Goal: Task Accomplishment & Management: Use online tool/utility

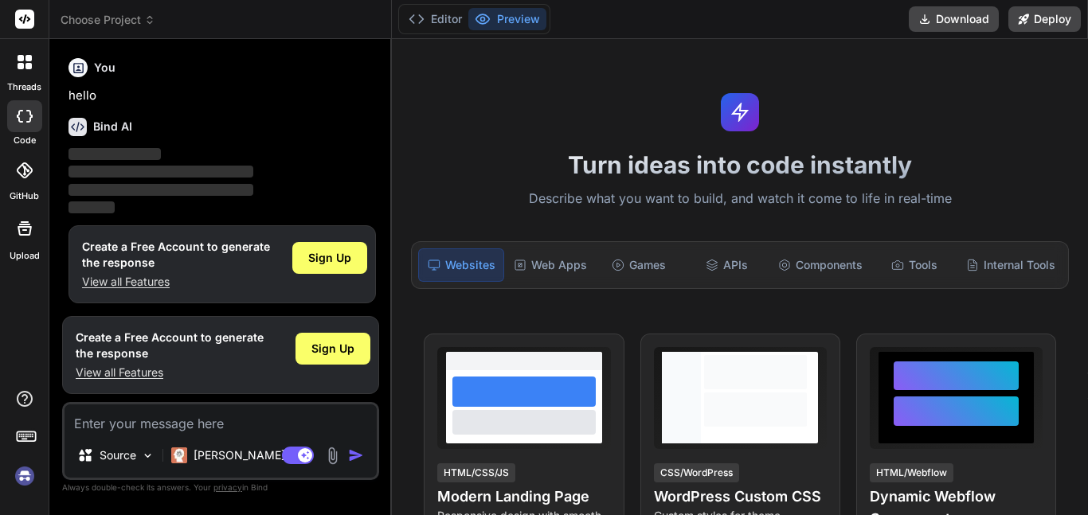
scroll to position [3, 0]
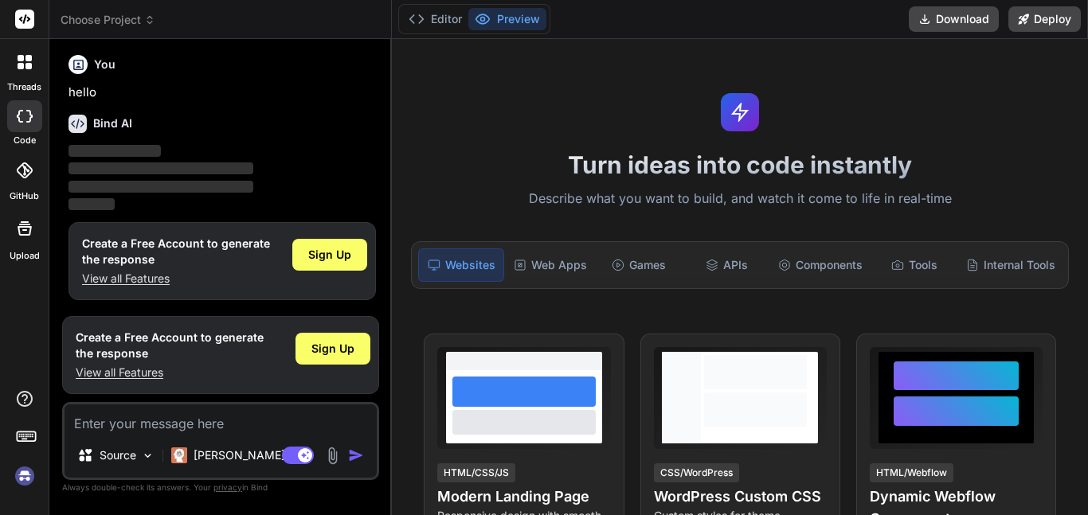
type textarea "x"
type textarea "c"
type textarea "x"
type textarea "cr"
type textarea "x"
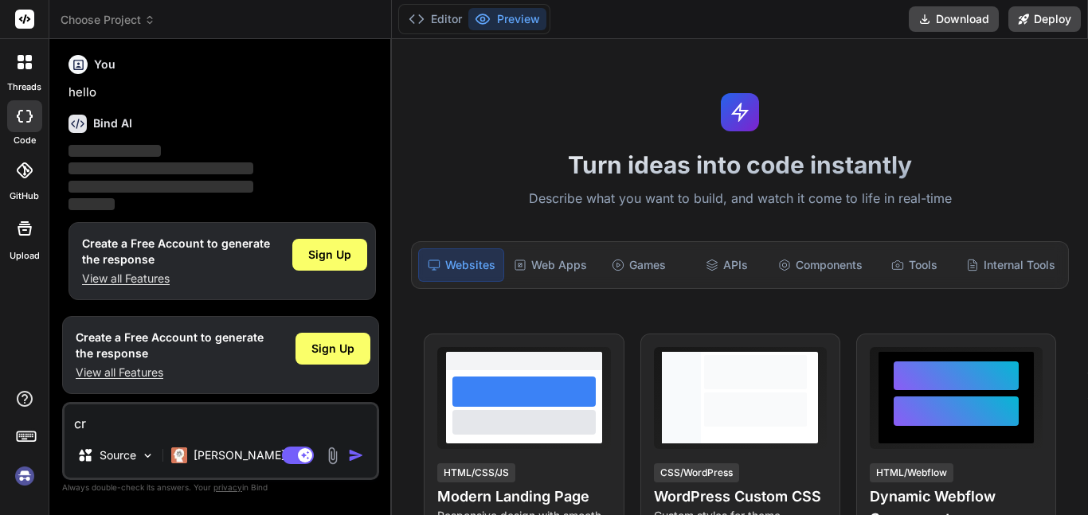
type textarea "cre"
type textarea "x"
type textarea "crea"
type textarea "x"
type textarea "creae"
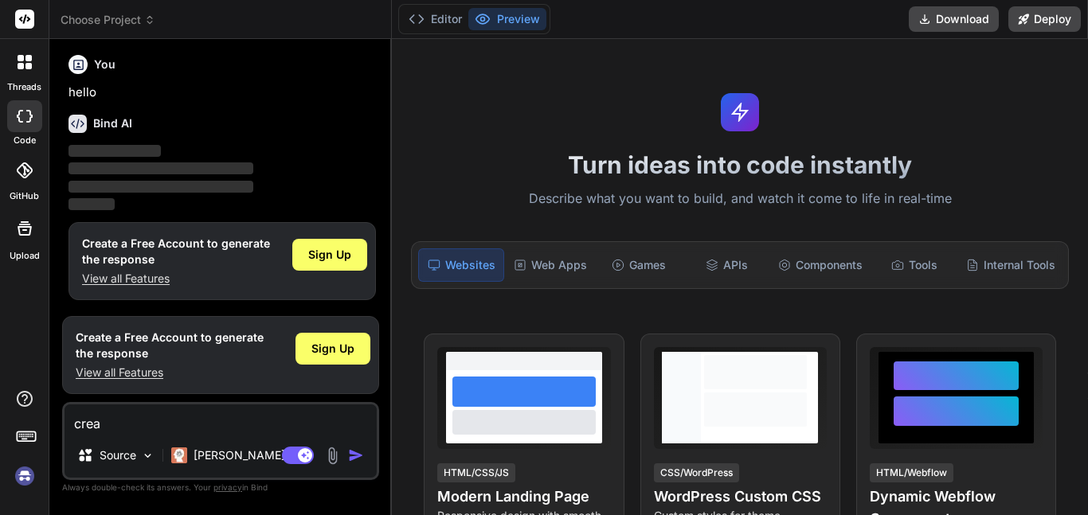
type textarea "x"
type textarea "creaet"
type textarea "x"
type textarea "creae"
type textarea "x"
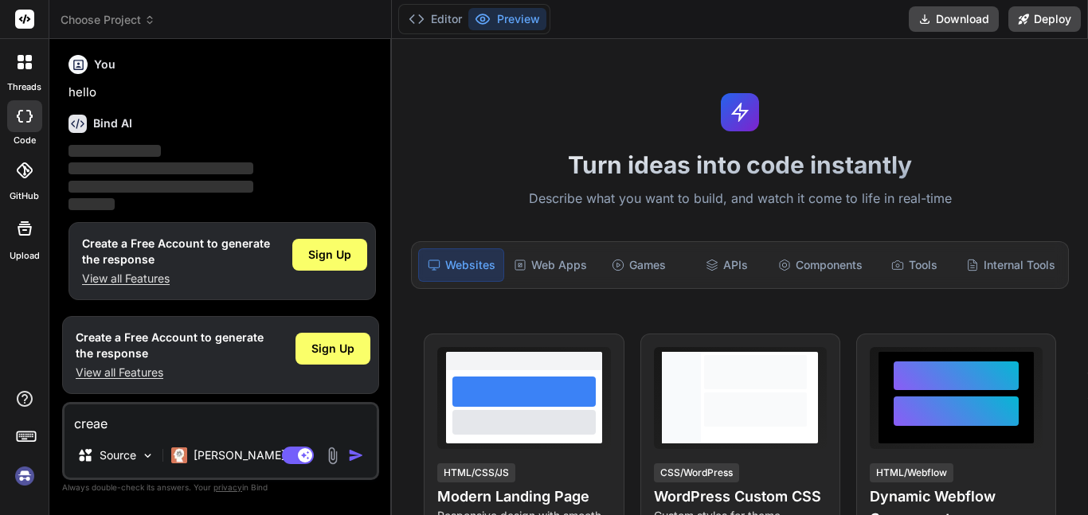
type textarea "crea"
type textarea "x"
type textarea "cre"
type textarea "x"
type textarea "crea"
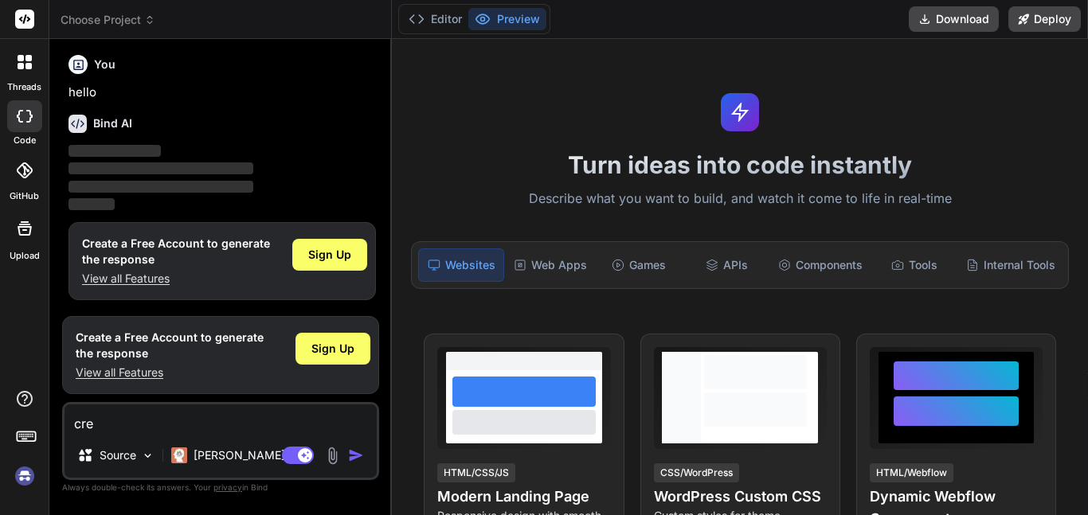
type textarea "x"
type textarea "creat"
type textarea "x"
type textarea "create"
type textarea "x"
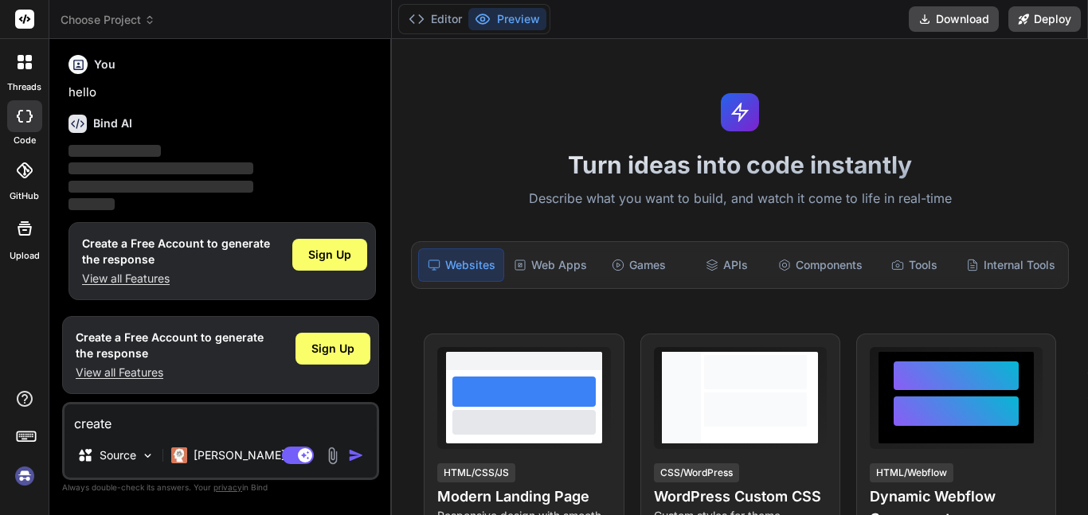
type textarea "create"
type textarea "x"
type textarea "create a"
type textarea "x"
type textarea "create a"
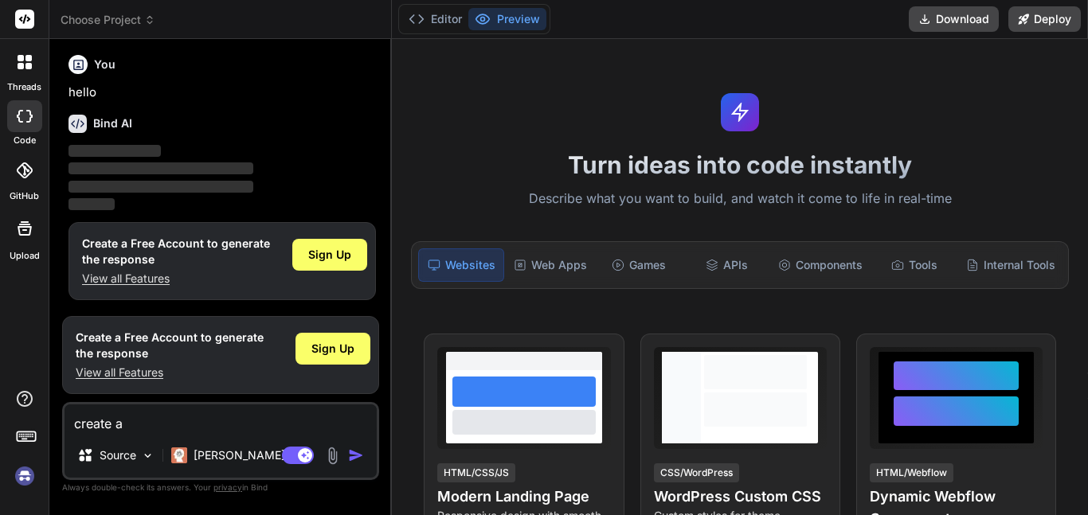
type textarea "x"
type textarea "create a p"
type textarea "x"
type textarea "create a pi"
type textarea "x"
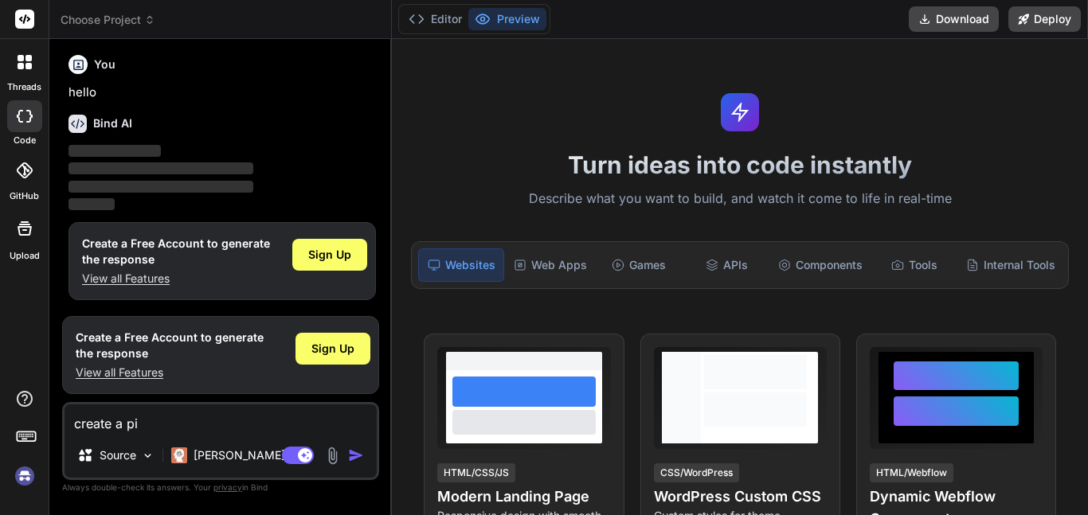
type textarea "create a pic"
type textarea "x"
type textarea "create a pict"
type textarea "x"
type textarea "create a pictu"
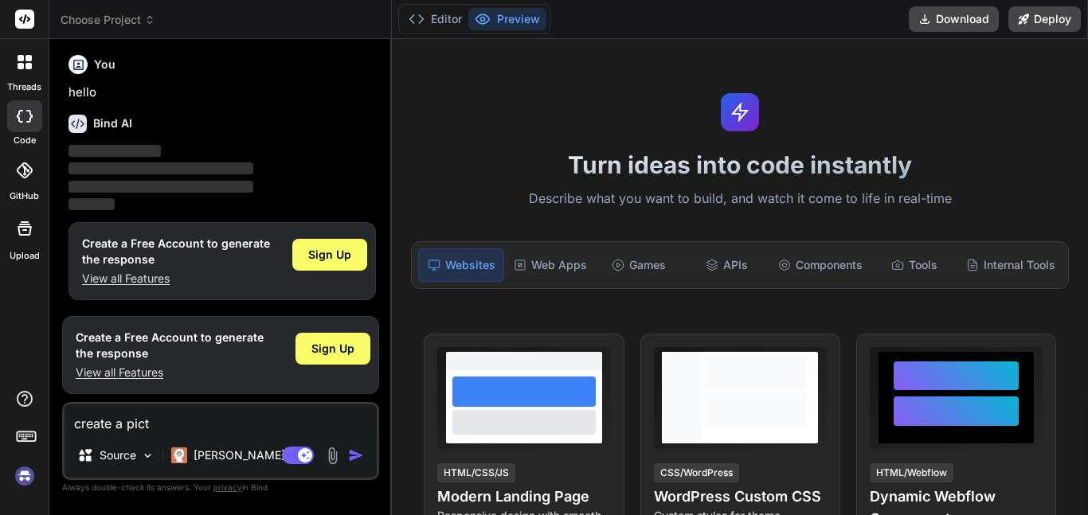
type textarea "x"
type textarea "create a pictur"
type textarea "x"
type textarea "create a picture"
type textarea "x"
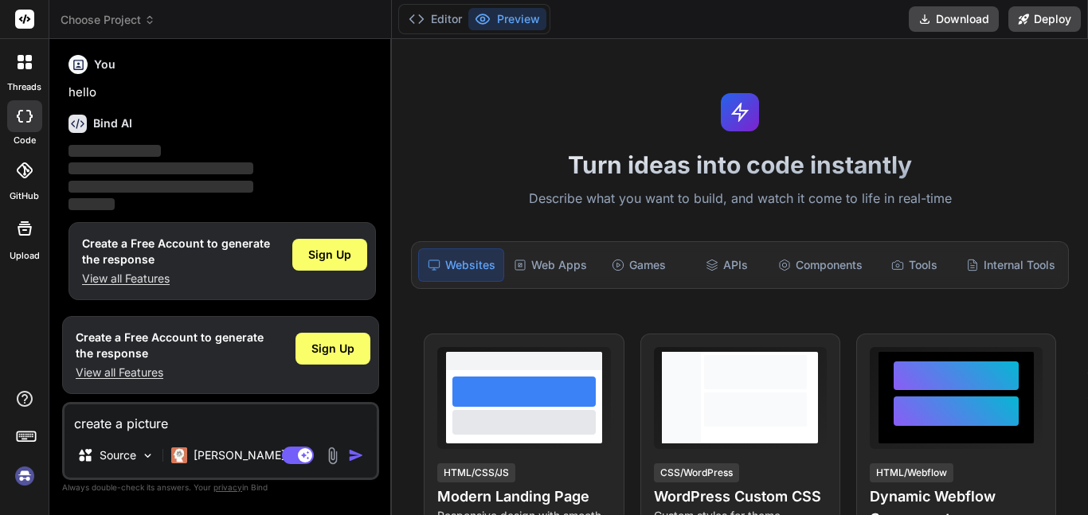
type textarea "create a picture"
type textarea "x"
type textarea "create a picture o"
type textarea "x"
type textarea "create a picture of"
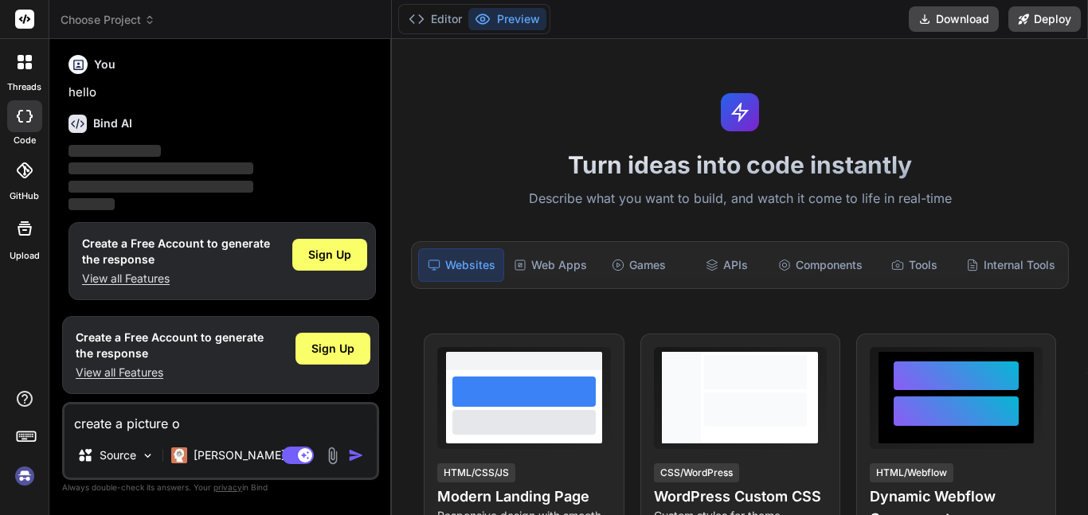
type textarea "x"
type textarea "create a picture of"
type textarea "x"
type textarea "create a picture of a"
type textarea "x"
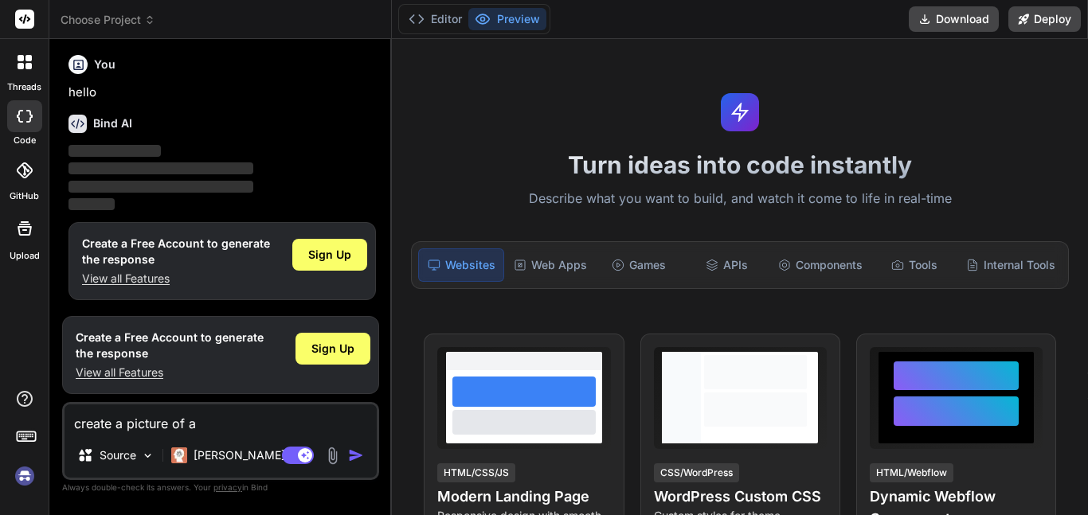
type textarea "create a picture of a"
type textarea "x"
type textarea "create a picture of a c"
type textarea "x"
type textarea "create a picture of a ca"
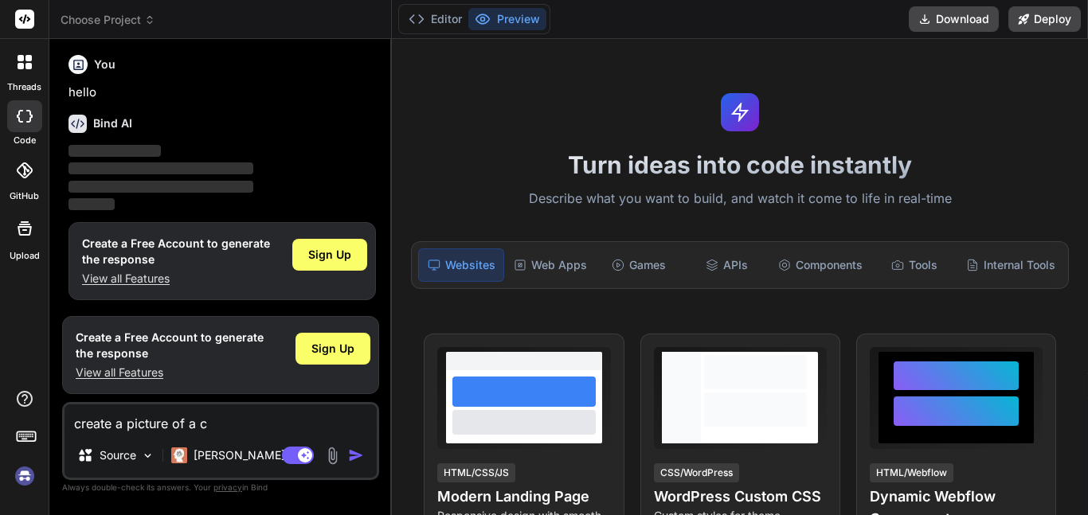
type textarea "x"
type textarea "create a picture of a cat"
type textarea "x"
type textarea "create a picture of a cat"
click at [352, 460] on img "button" at bounding box center [356, 456] width 16 height 16
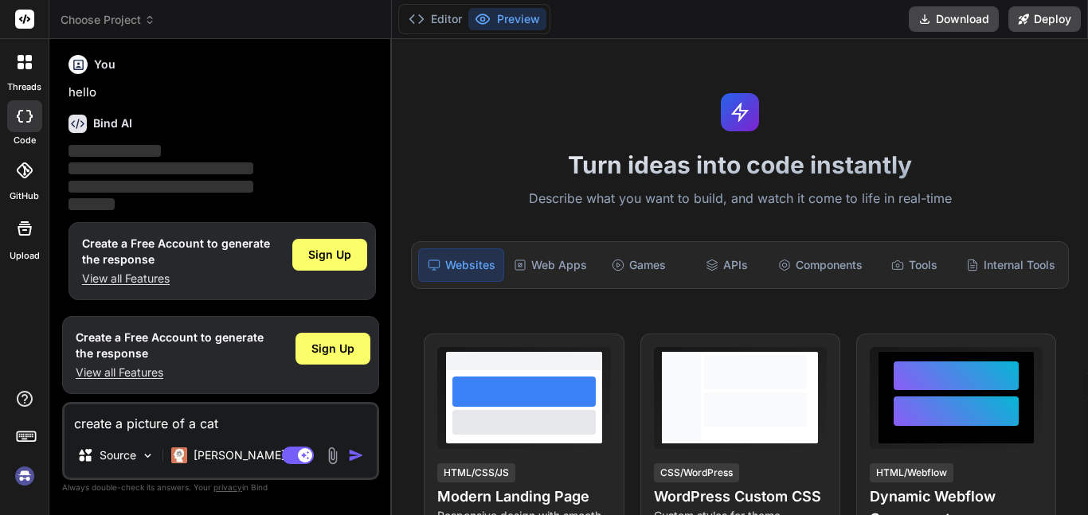
click at [353, 458] on img "button" at bounding box center [356, 456] width 16 height 16
click at [336, 350] on span "Sign Up" at bounding box center [332, 349] width 43 height 16
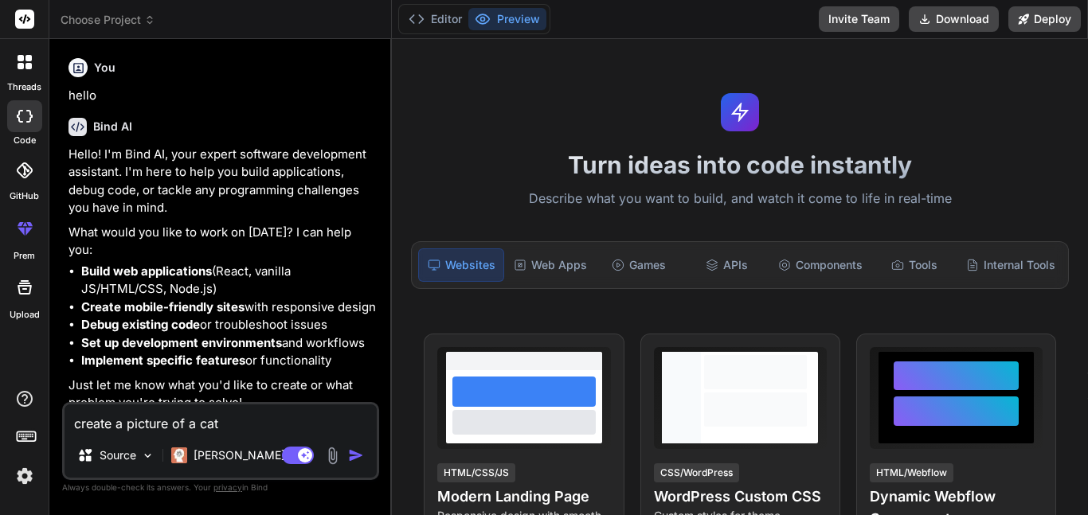
click at [357, 457] on img "button" at bounding box center [356, 456] width 16 height 16
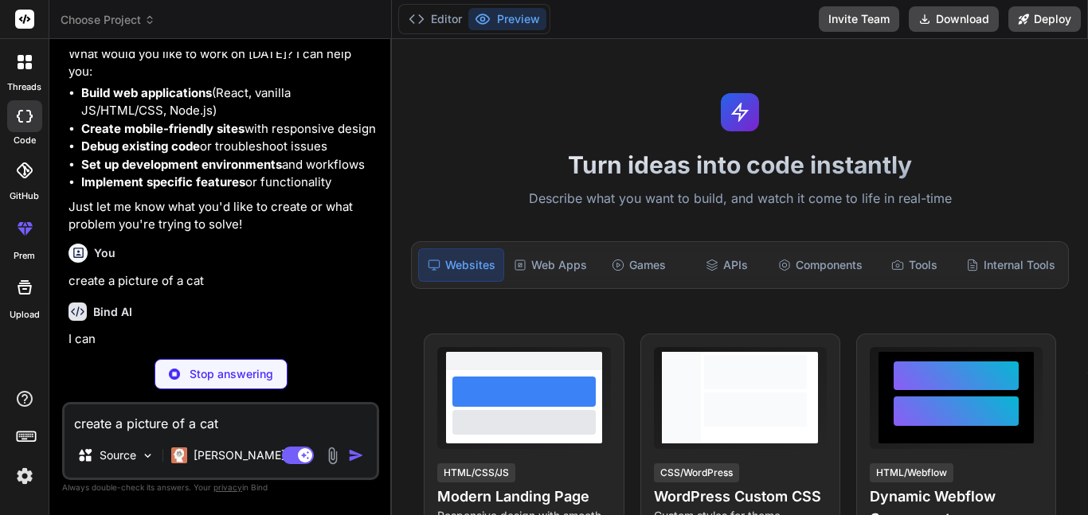
scroll to position [178, 0]
click at [428, 25] on button "Editor" at bounding box center [435, 19] width 66 height 22
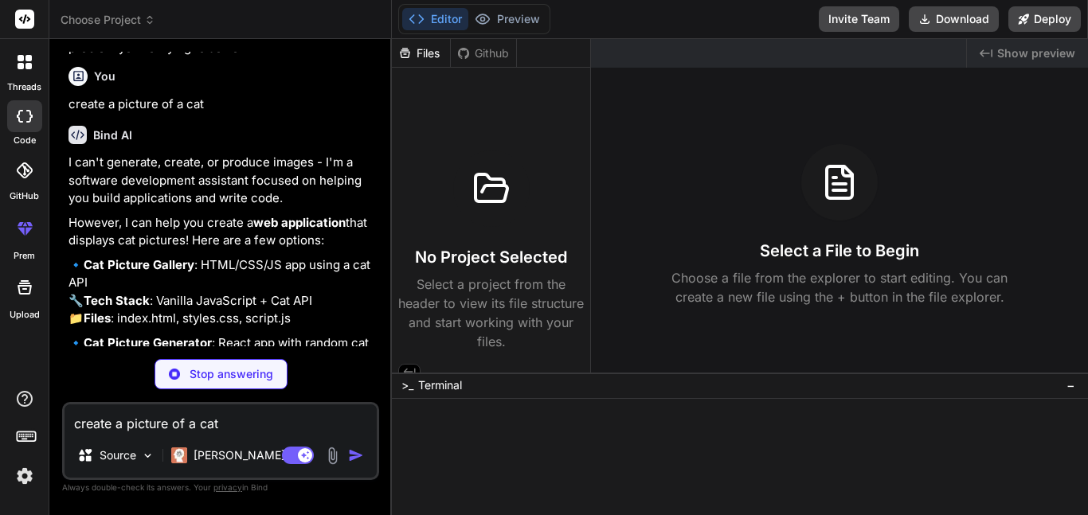
scroll to position [361, 0]
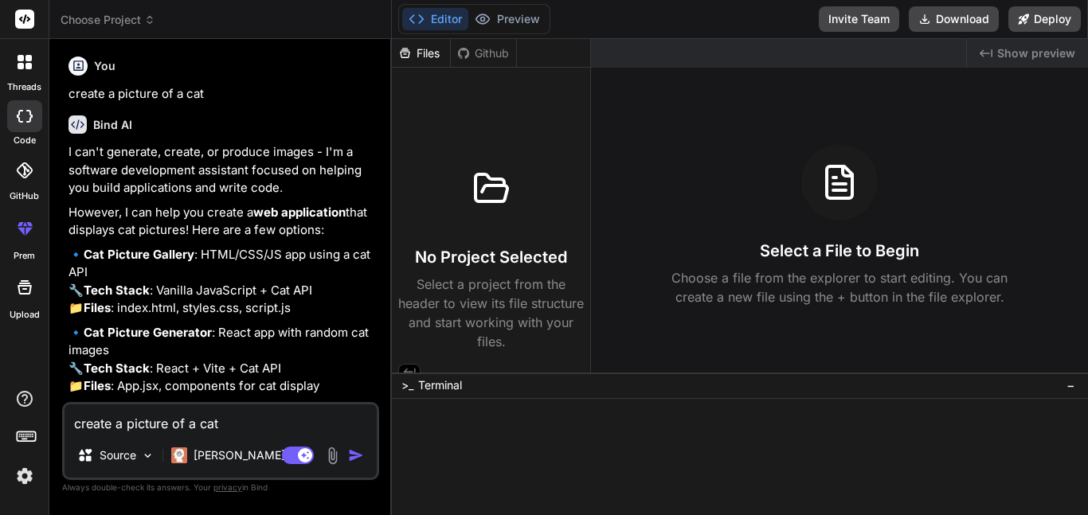
type textarea "x"
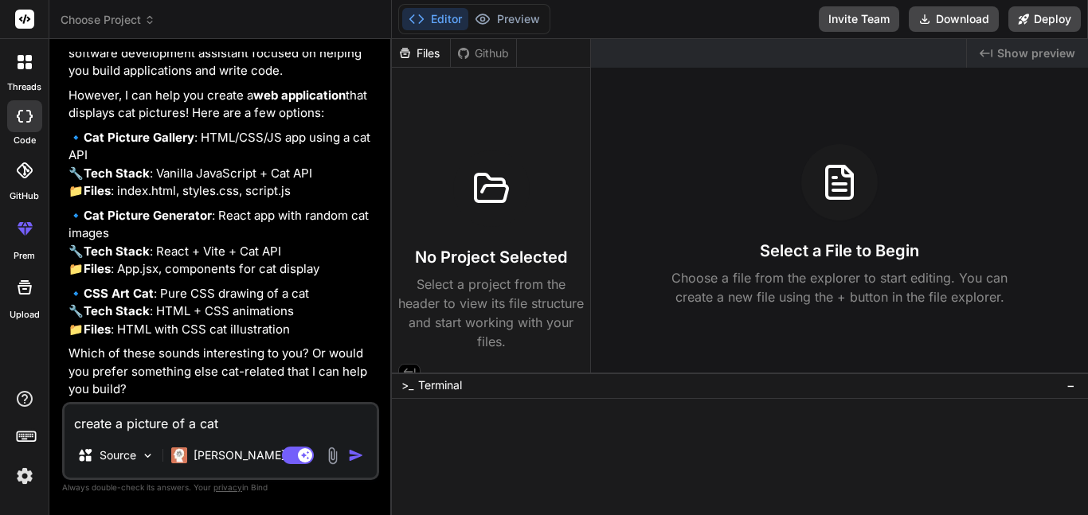
scroll to position [551, 0]
click at [273, 421] on textarea "create a picture of a cat" at bounding box center [221, 419] width 312 height 29
type textarea "c"
type textarea "x"
type textarea "cr"
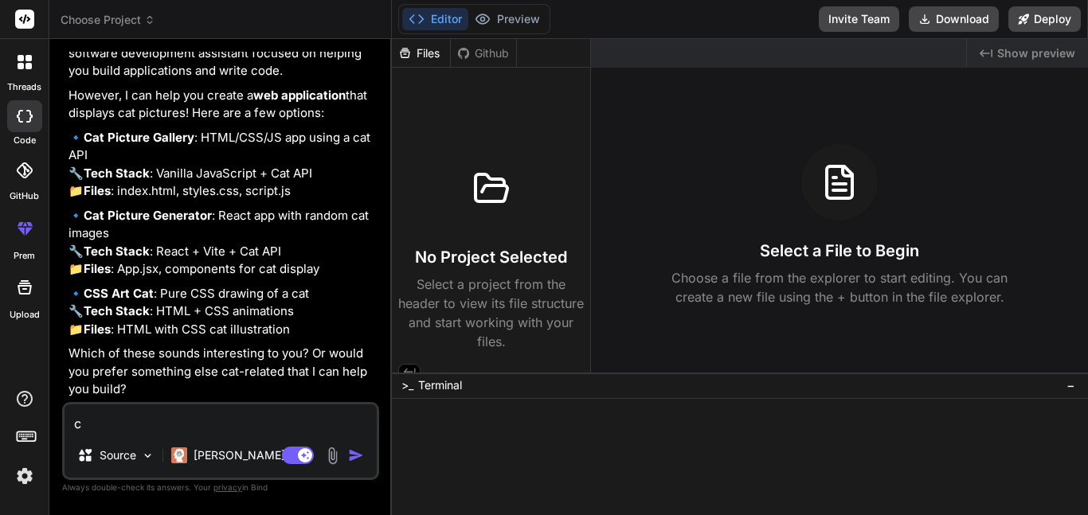
type textarea "x"
type textarea "cre"
type textarea "x"
type textarea "crea"
type textarea "x"
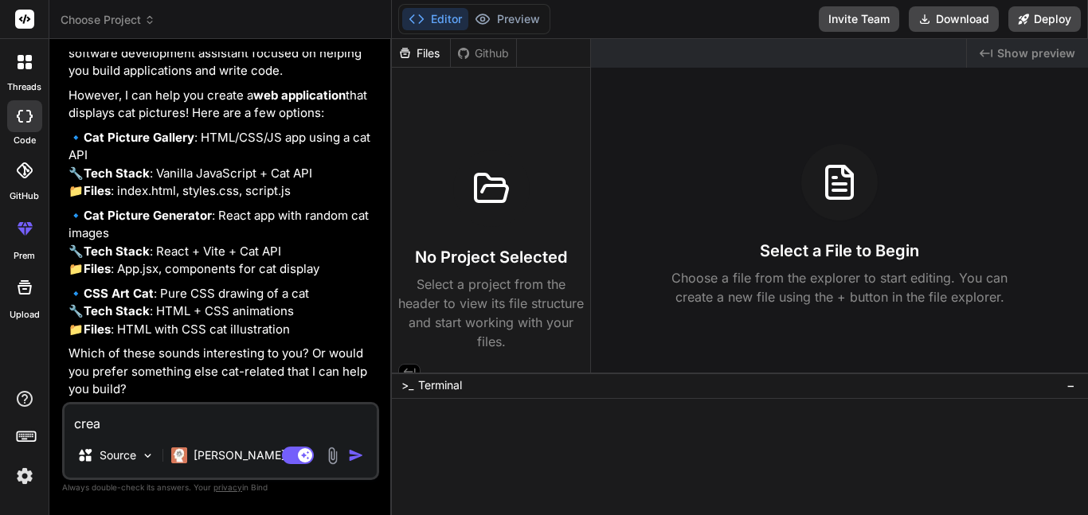
type textarea "creat"
type textarea "x"
type textarea "create"
type textarea "x"
type textarea "create"
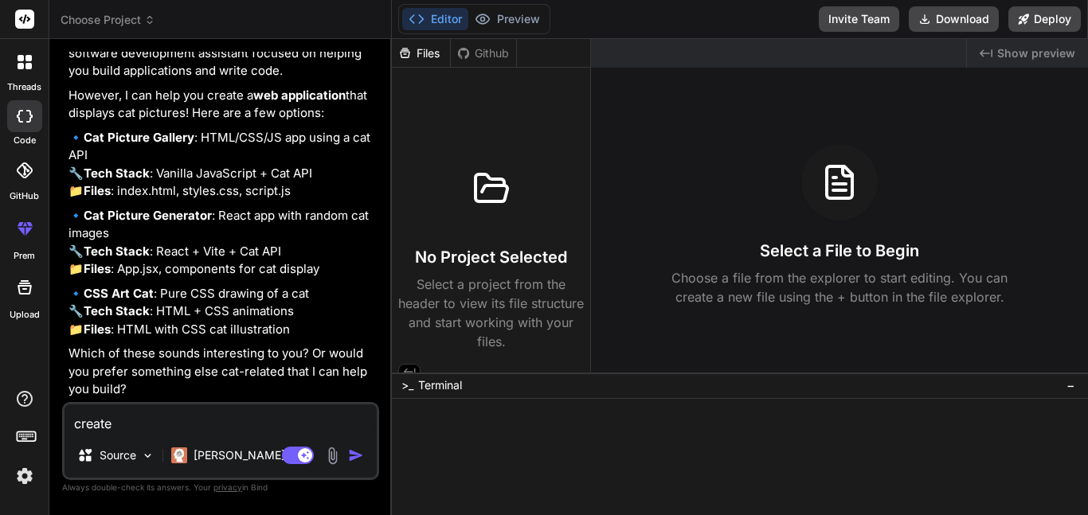
type textarea "x"
type textarea "create a"
type textarea "x"
type textarea "create a"
type textarea "x"
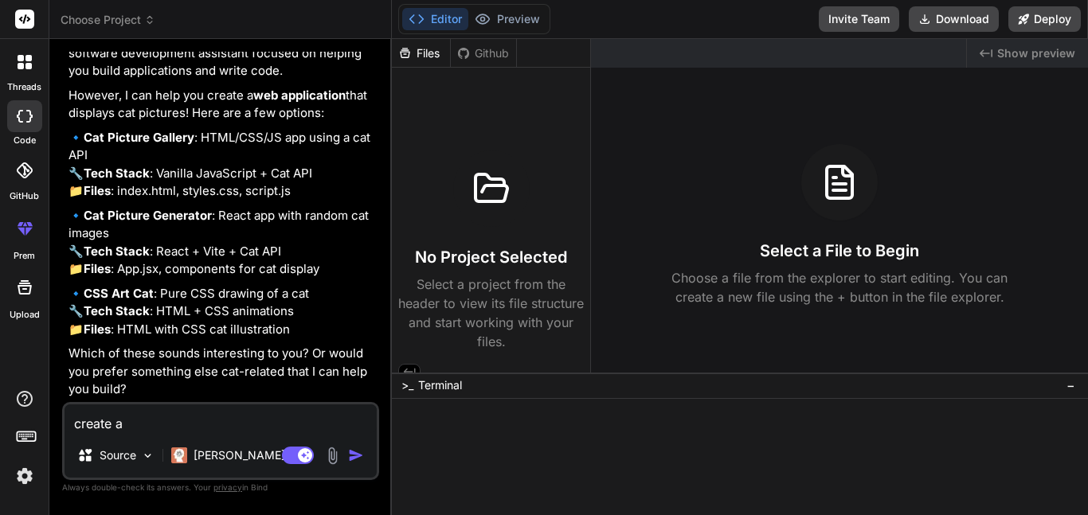
type textarea "create a c"
type textarea "x"
type textarea "create a co"
type textarea "x"
type textarea "create a cod"
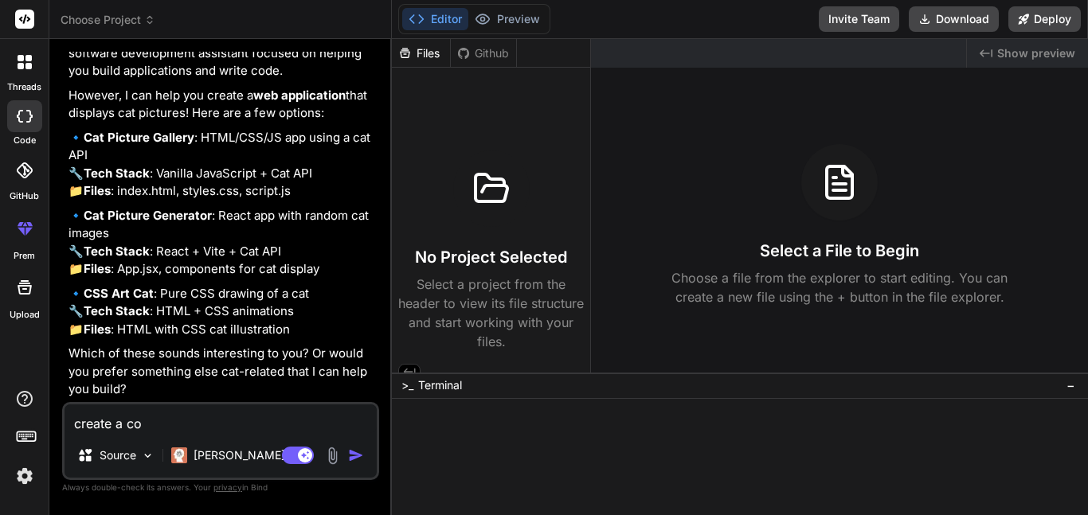
type textarea "x"
type textarea "create a code"
type textarea "x"
type textarea "create a code"
type textarea "x"
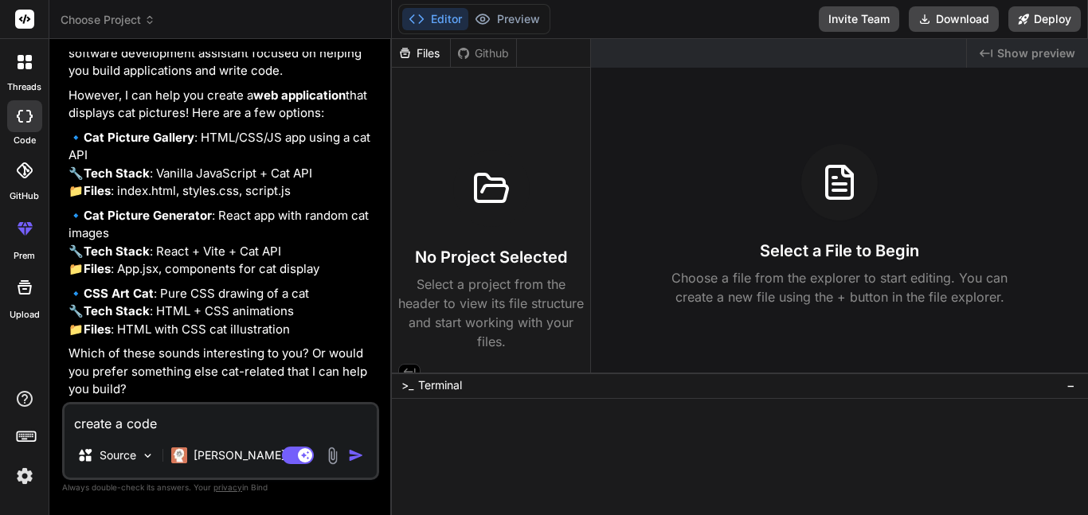
type textarea "create a code t"
type textarea "x"
type textarea "create a code th"
type textarea "x"
type textarea "create a code tha"
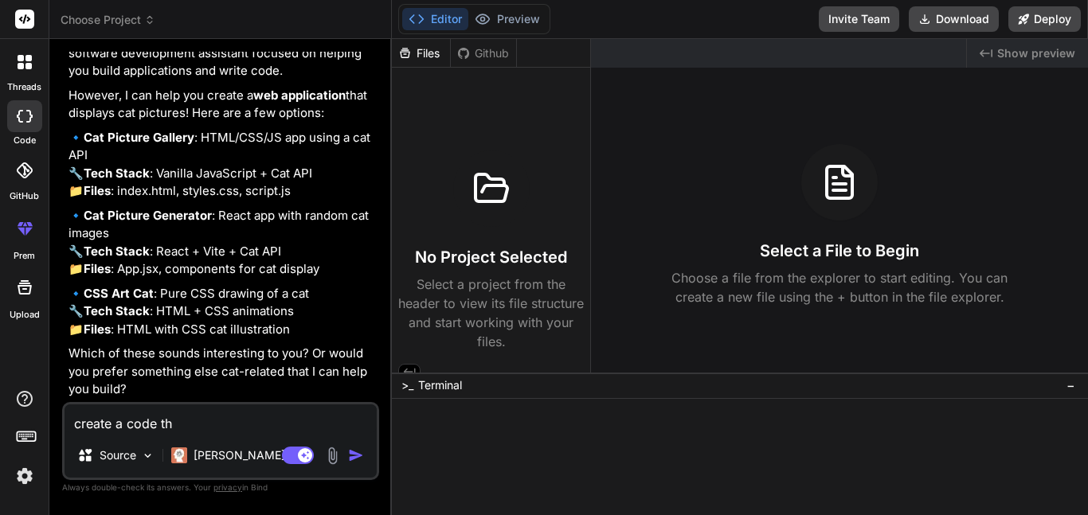
type textarea "x"
type textarea "create a code that"
type textarea "x"
type textarea "create a code thats"
type textarea "x"
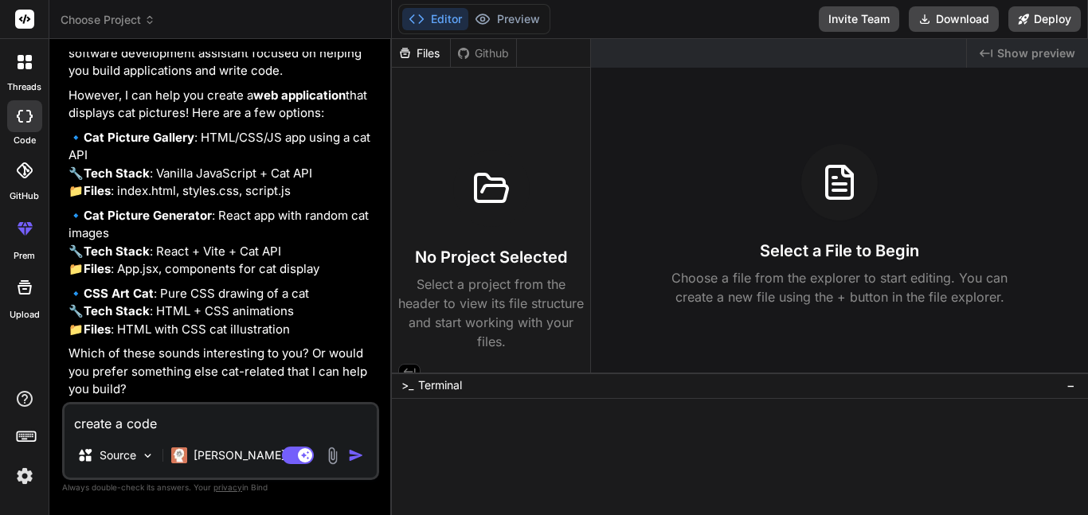
type textarea "create a code that's"
type textarea "x"
type textarea "create a code that's s"
type textarea "x"
type textarea "create a code that's si"
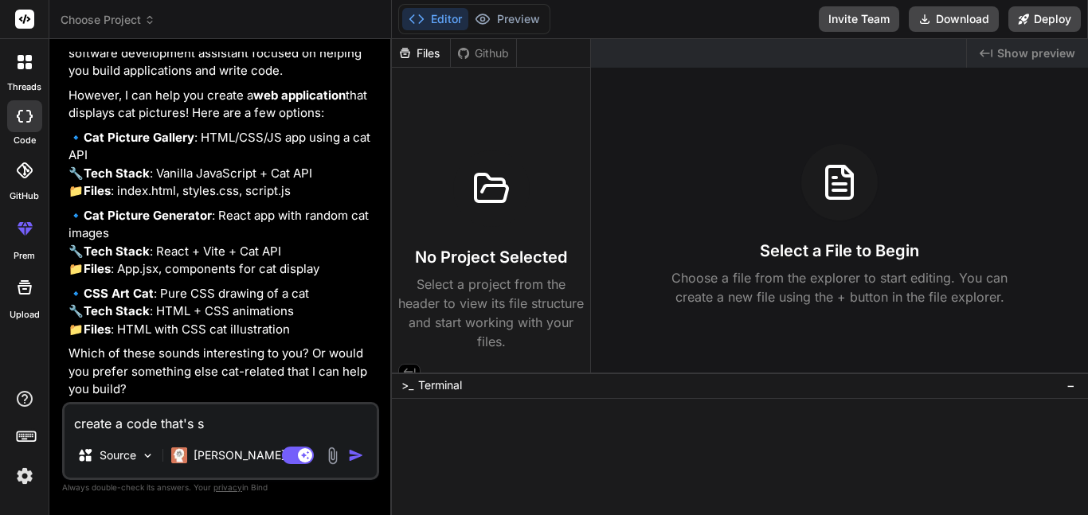
type textarea "x"
type textarea "create a code that's sim"
type textarea "x"
type textarea "create a code that's simm"
type textarea "x"
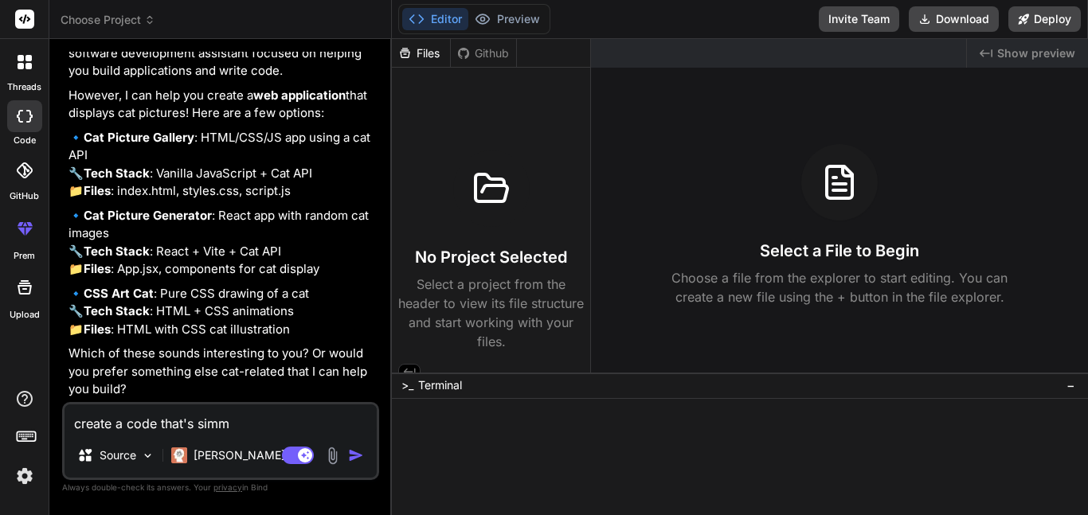
type textarea "create a code that's simma"
type textarea "x"
type textarea "create a code that's [PERSON_NAME]"
type textarea "x"
type textarea "create a code that's simmale"
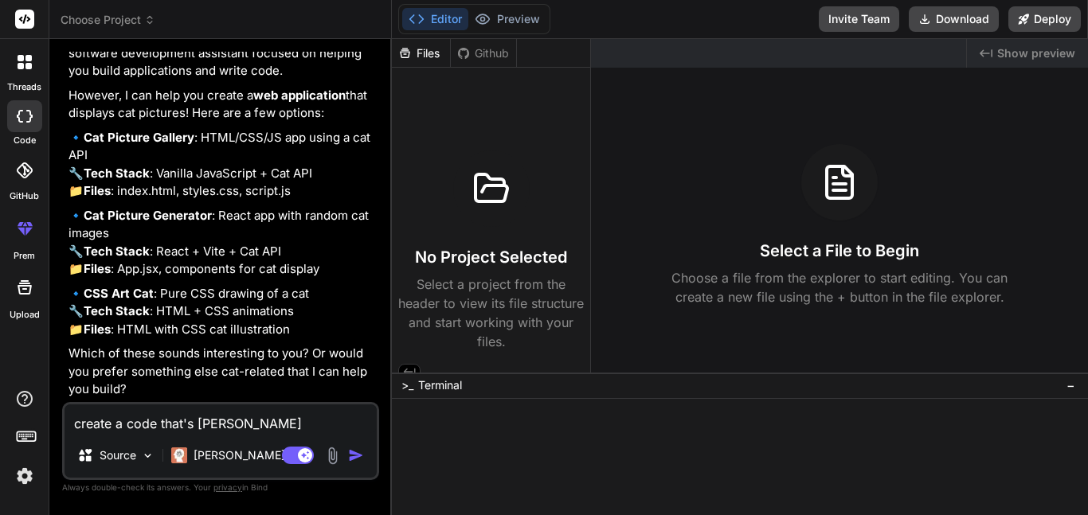
type textarea "x"
type textarea "create a code that's simmaler"
type textarea "x"
type textarea "create a code that's simmaler"
type textarea "x"
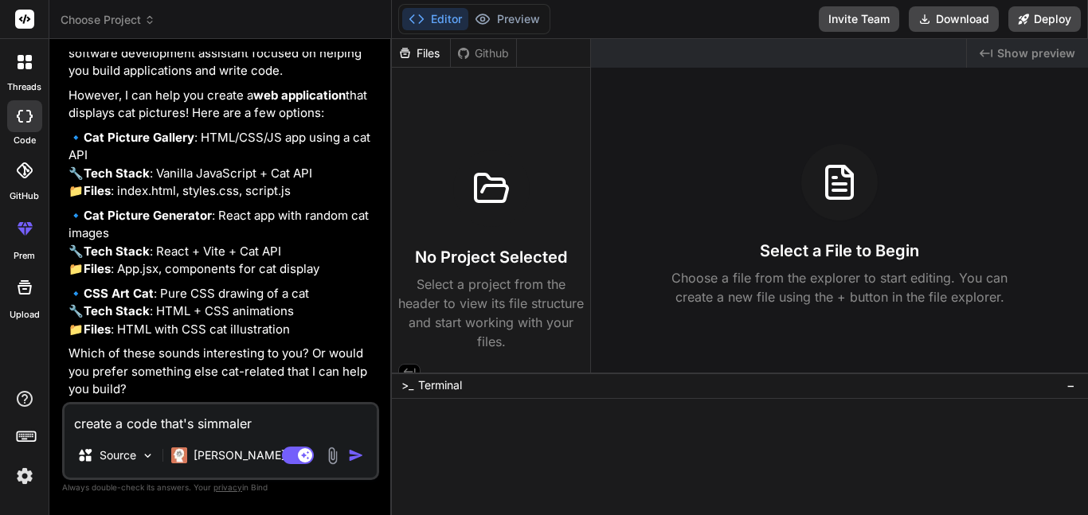
type textarea "create a code that's simmaler t"
type textarea "x"
type textarea "create a code that's simmaler to"
type textarea "x"
type textarea "create a code that's simmaler to"
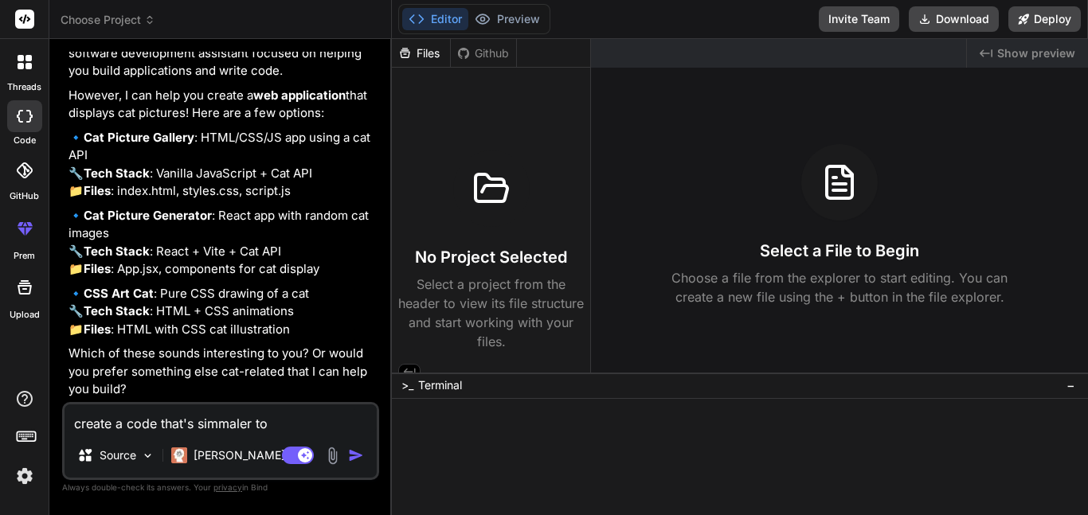
type textarea "x"
type textarea "create a code that's simmaler to H"
type textarea "x"
type textarea "create a code that's simmaler to HU"
type textarea "x"
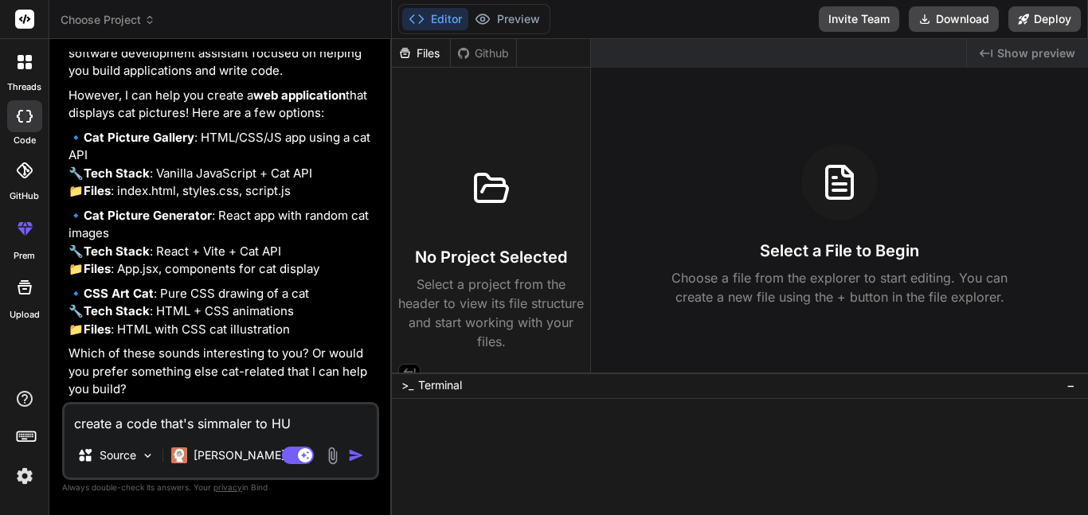
type textarea "create a code that's simmaler to HUL"
type textarea "x"
type textarea "create a code that's simmaler to HULU"
type textarea "x"
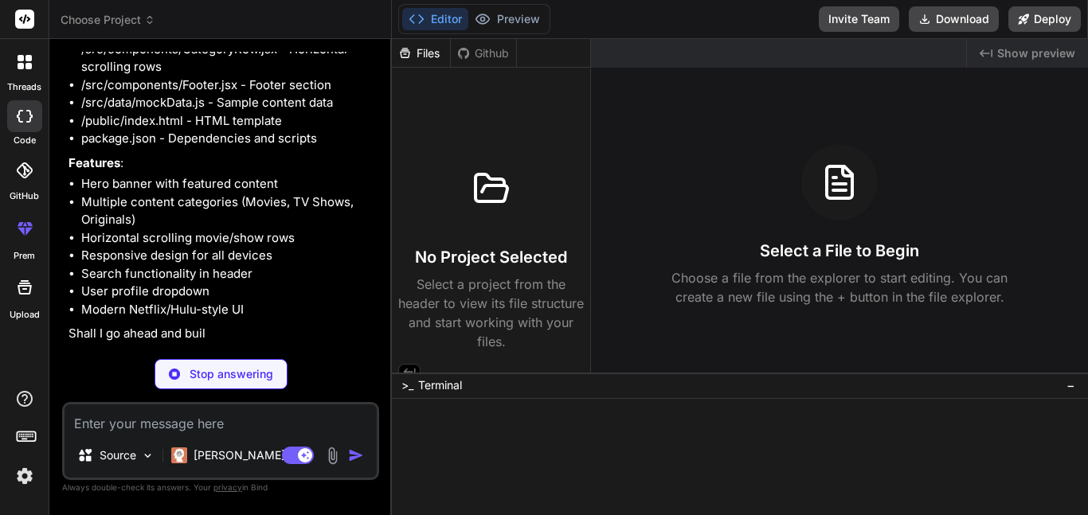
scroll to position [1190, 0]
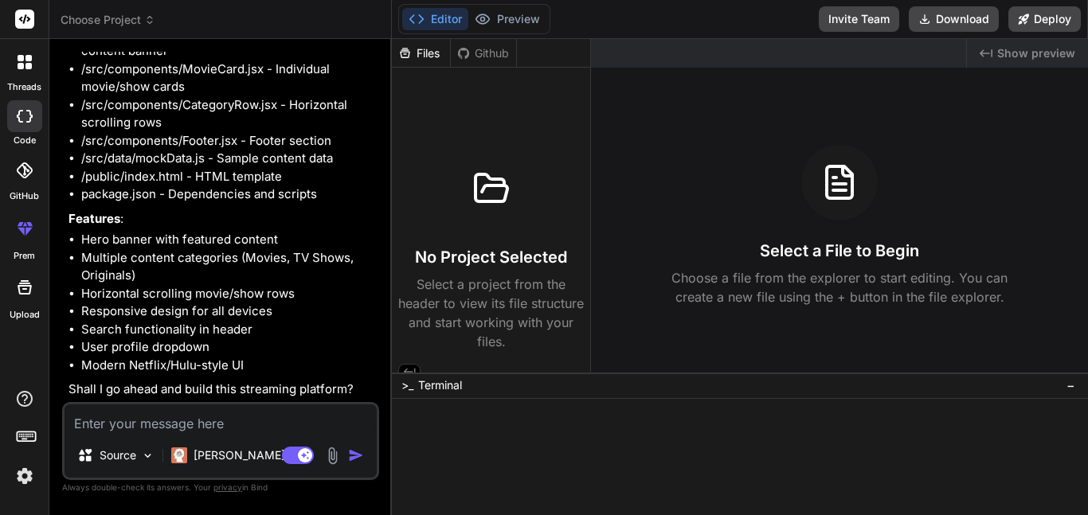
type textarea "x"
type textarea "y"
type textarea "x"
type textarea "ye"
type textarea "x"
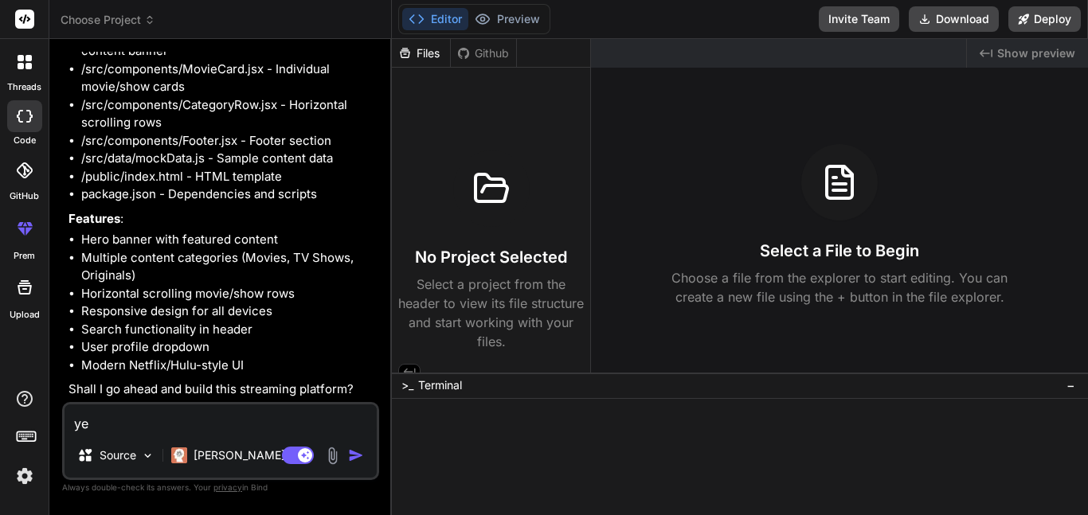
type textarea "yes"
type textarea "x"
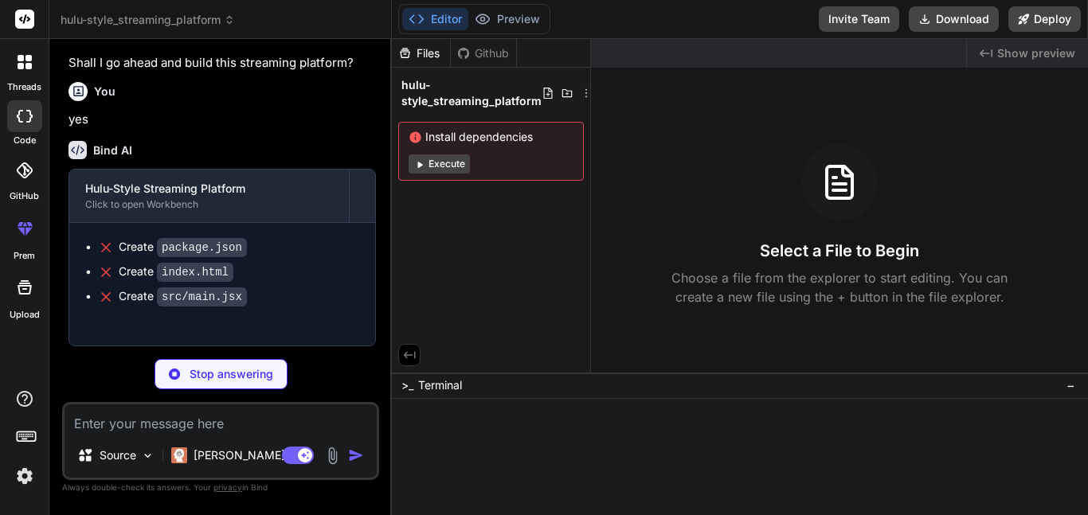
scroll to position [1516, 0]
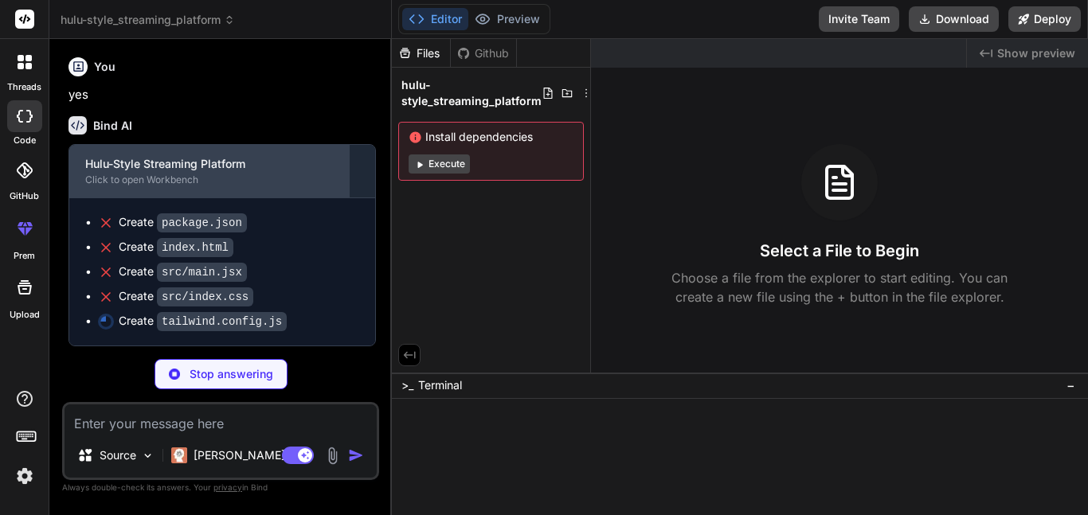
click at [293, 172] on div "Hulu-Style Streaming Platform" at bounding box center [209, 164] width 248 height 16
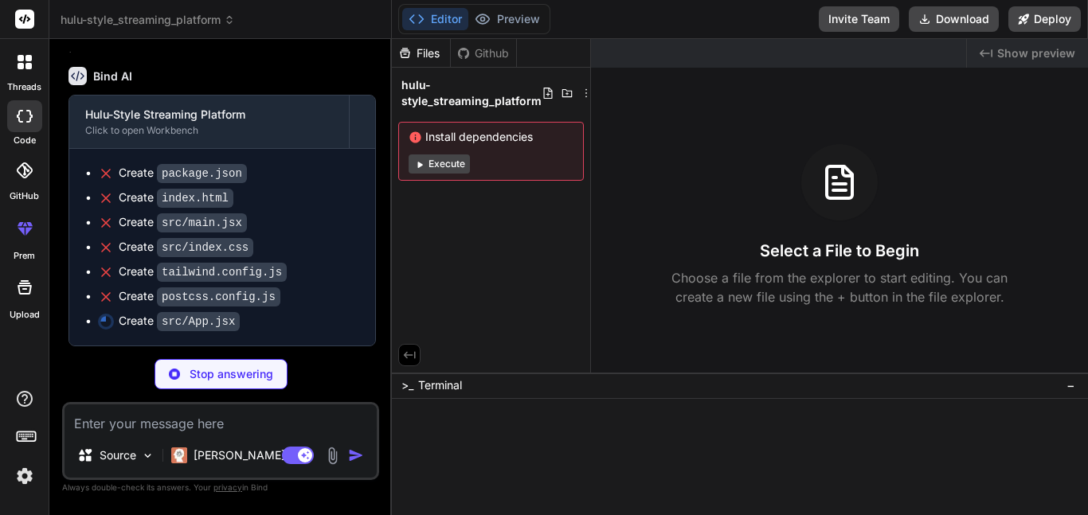
click at [25, 66] on icon at bounding box center [28, 66] width 6 height 6
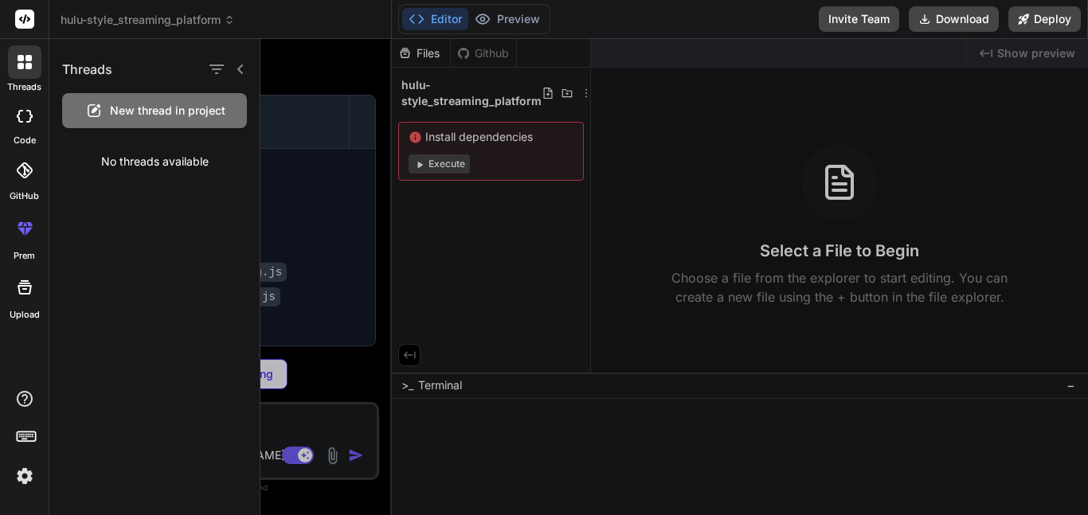
click at [124, 106] on span "New thread in project" at bounding box center [167, 111] width 115 height 16
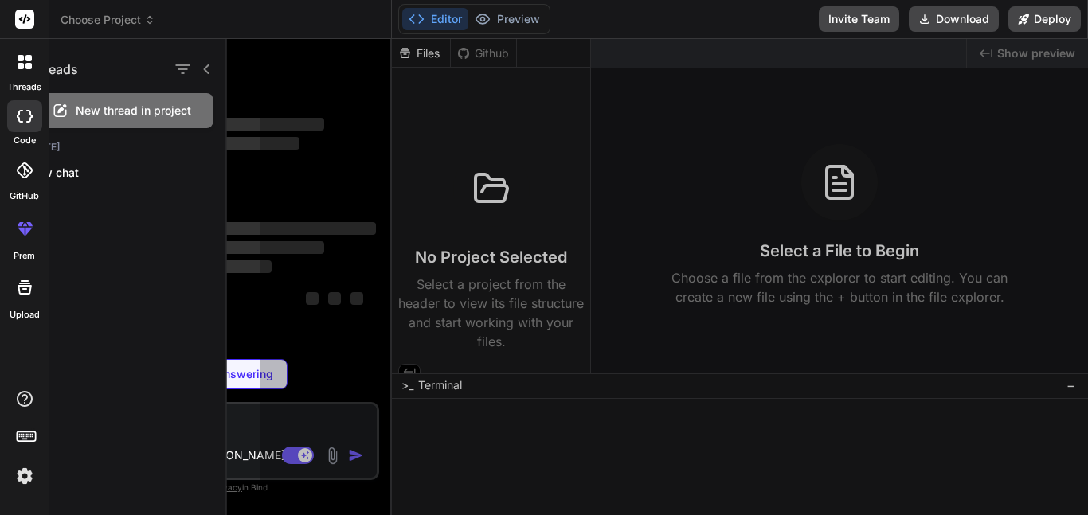
scroll to position [0, 0]
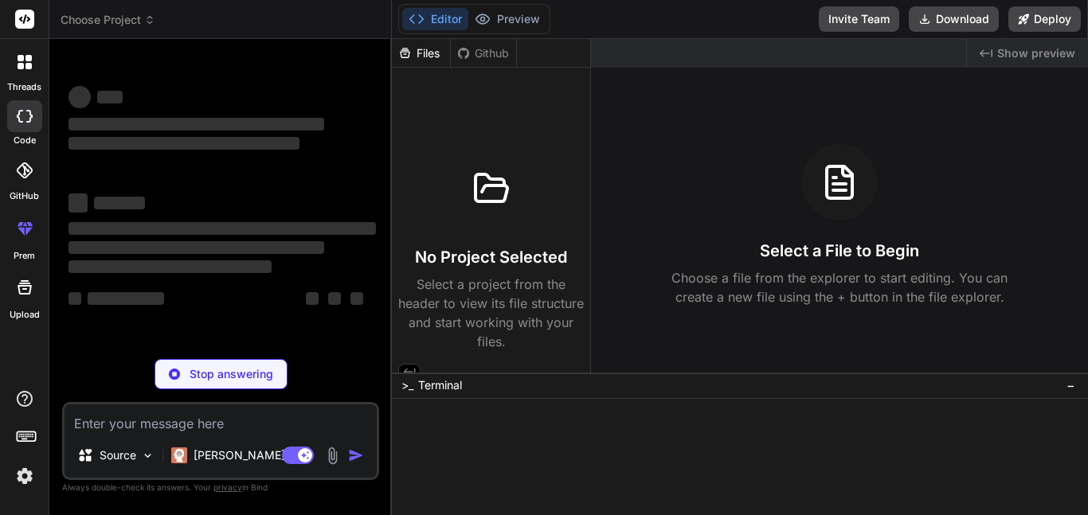
type textarea "x"
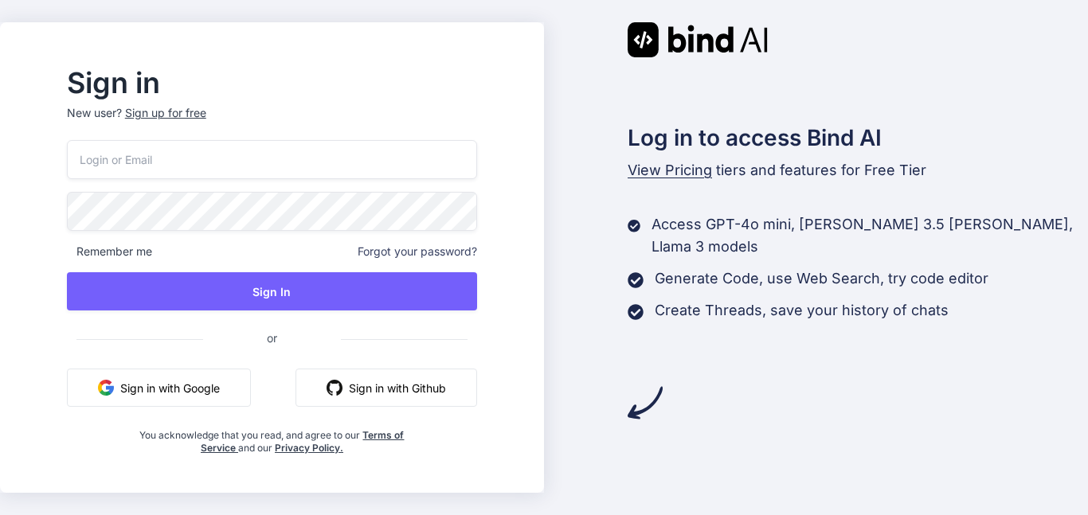
click at [188, 114] on div "Sign up for free" at bounding box center [165, 113] width 81 height 16
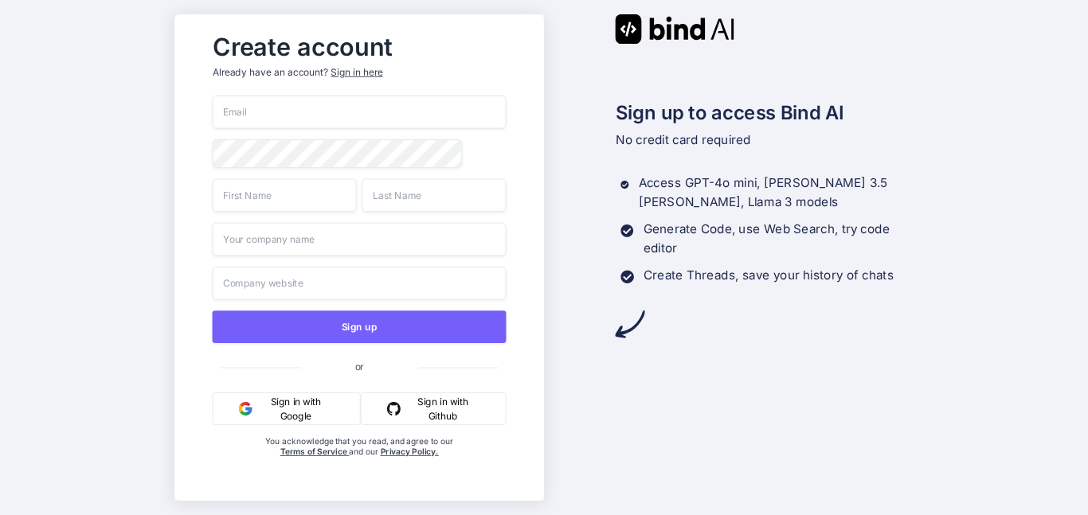
click at [328, 245] on input "text" at bounding box center [359, 239] width 294 height 33
type input "N/A"
click at [341, 283] on input "text" at bounding box center [359, 283] width 294 height 33
type input "N/A"
click at [270, 200] on input "text" at bounding box center [284, 194] width 144 height 33
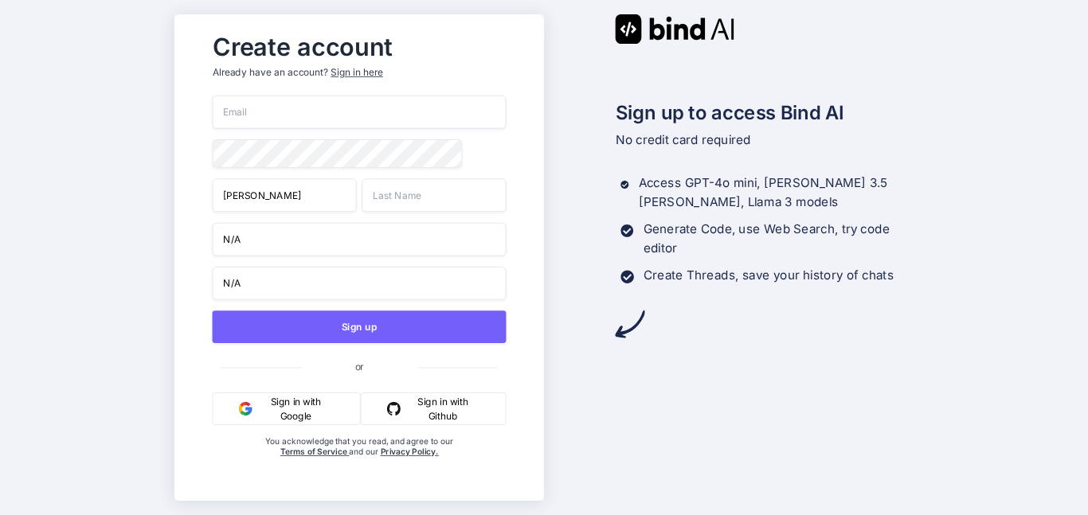
type input "ryan"
click at [423, 205] on input "text" at bounding box center [434, 194] width 144 height 33
type input "whalen"
click at [339, 107] on input "email" at bounding box center [359, 112] width 294 height 33
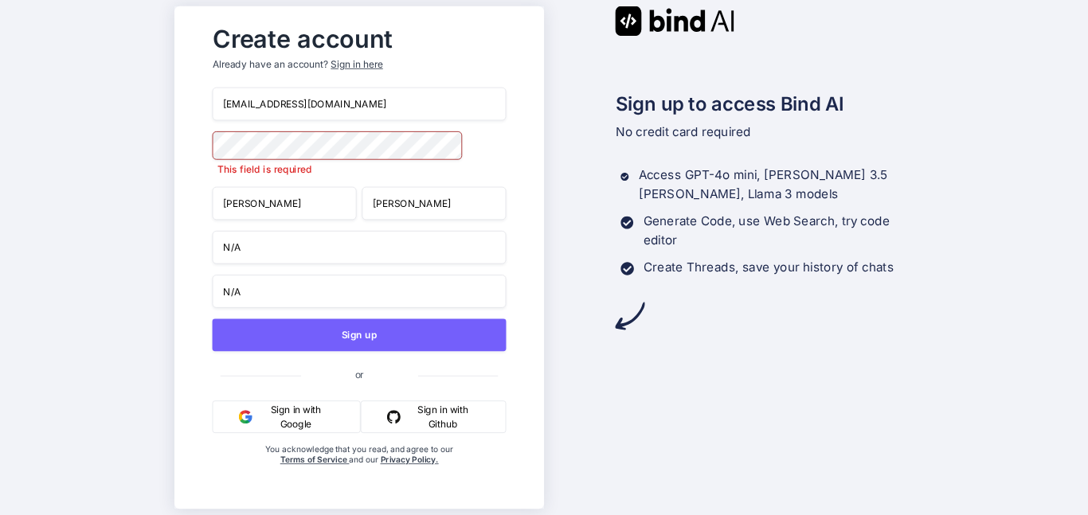
type input "ryanw1230@outlook.com"
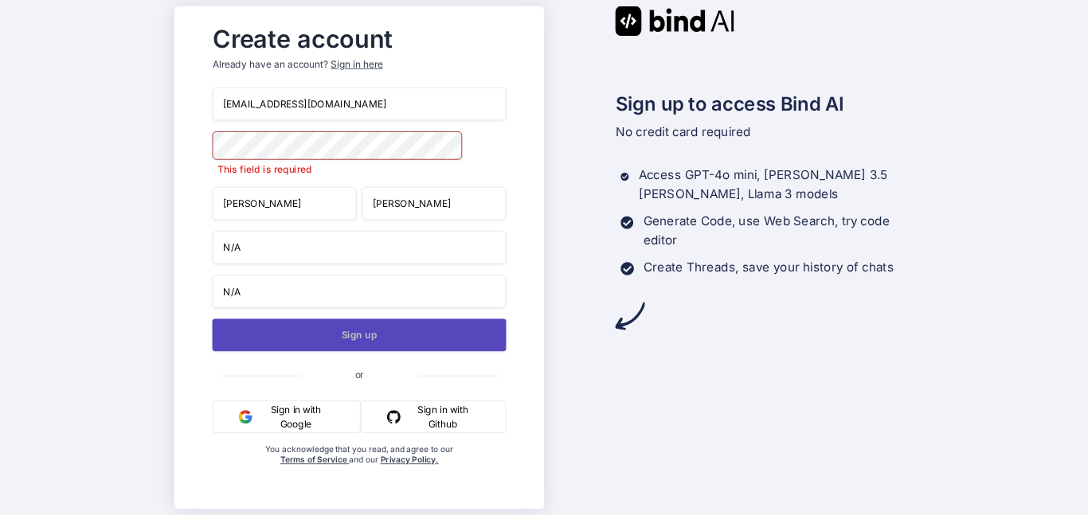
click at [377, 337] on button "Sign up" at bounding box center [359, 335] width 294 height 33
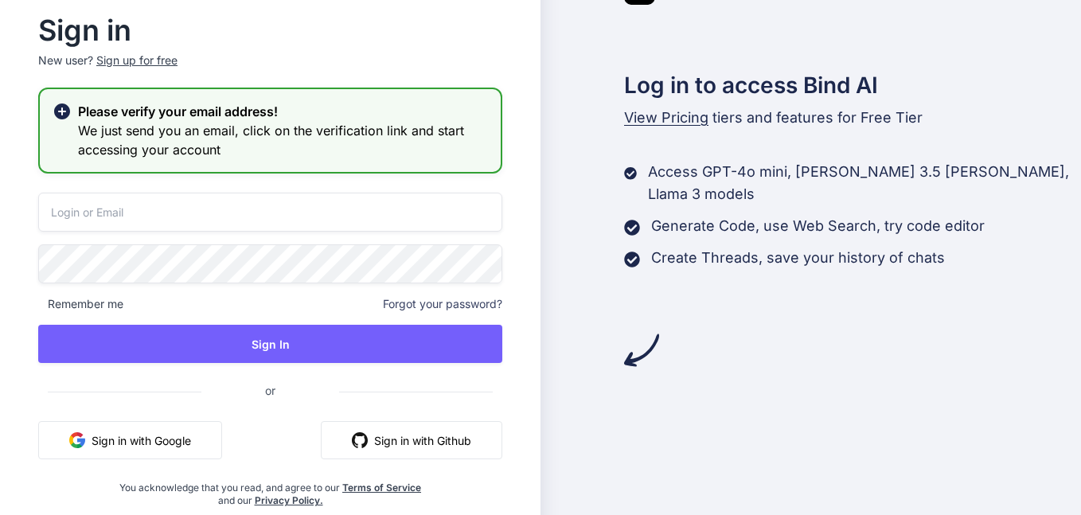
type input "ryanw1230@outlook.com"
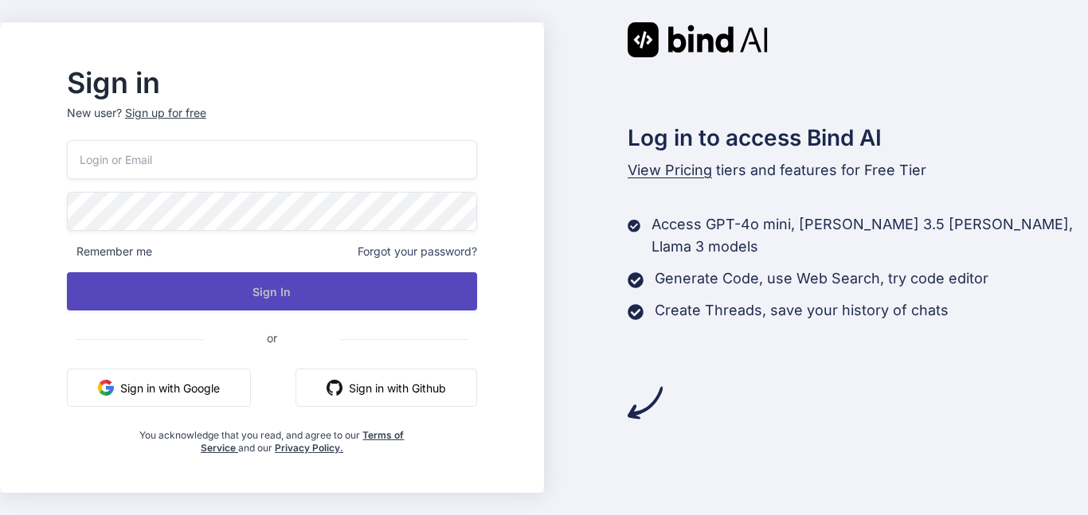
type input "ryanw1230@outlook.com"
click at [330, 285] on button "Sign In" at bounding box center [272, 291] width 410 height 38
click at [319, 295] on button "Sign In" at bounding box center [272, 291] width 410 height 38
